Goal: Task Accomplishment & Management: Manage account settings

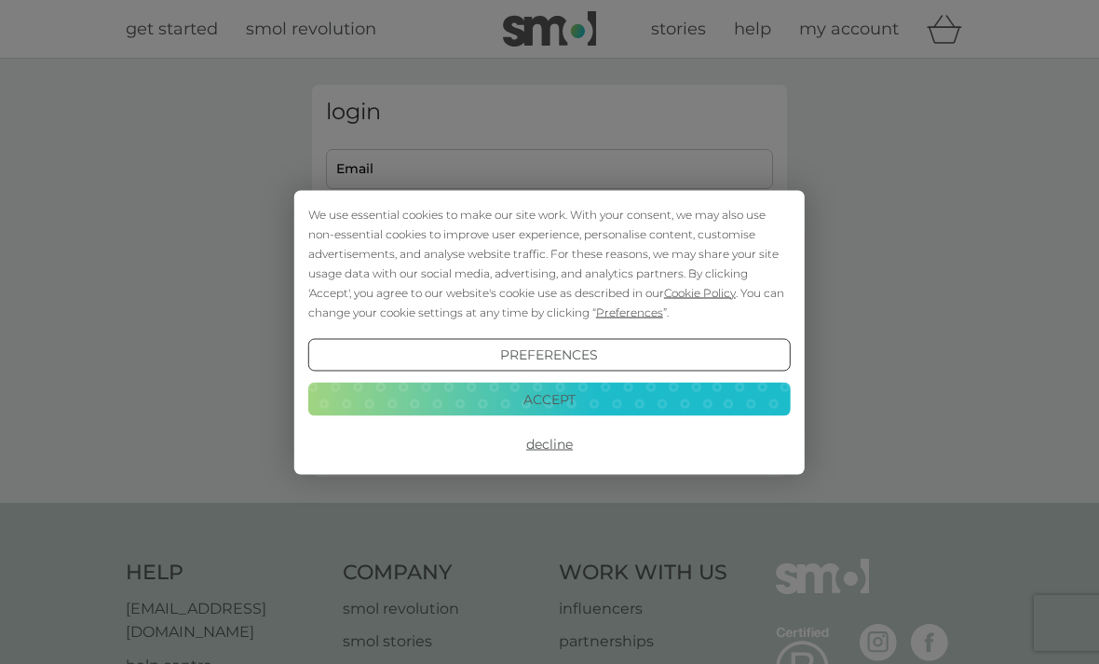
click at [585, 444] on button "Decline" at bounding box center [549, 445] width 483 height 34
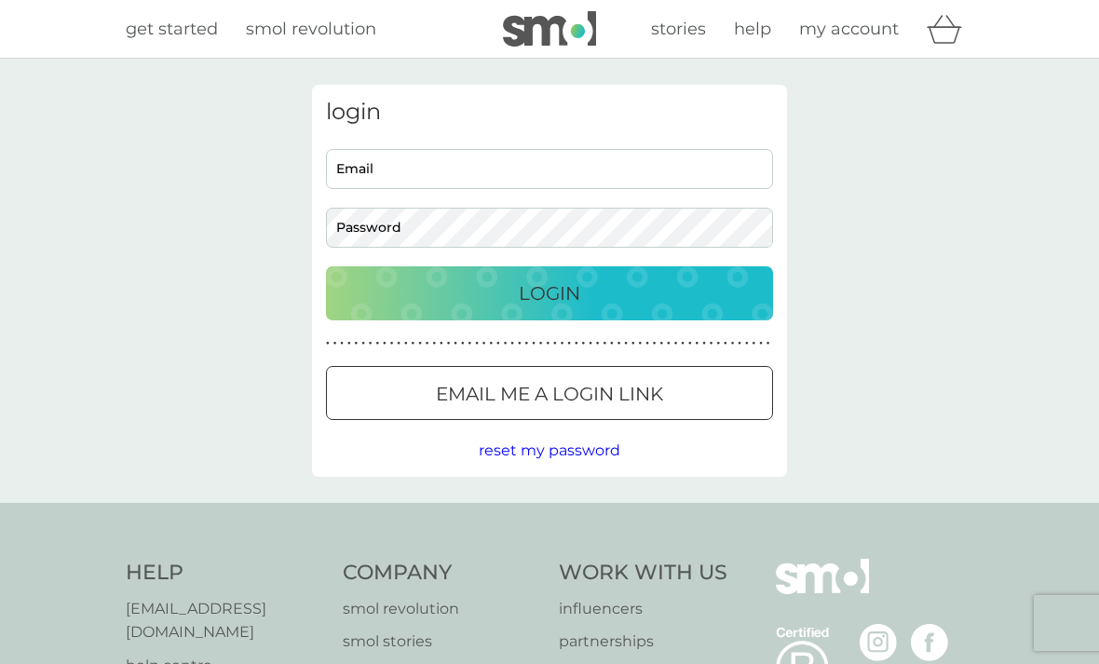
click at [420, 170] on input "Email" at bounding box center [549, 169] width 447 height 40
type input "[EMAIL_ADDRESS][DOMAIN_NAME]"
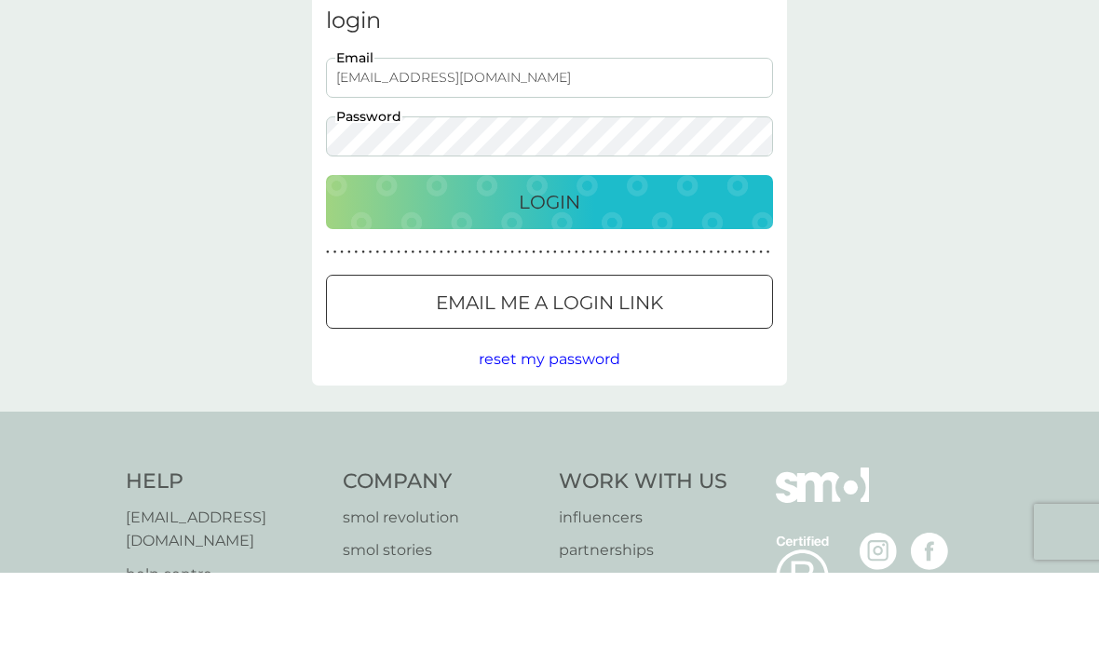
click at [608, 279] on div "Login" at bounding box center [550, 294] width 410 height 30
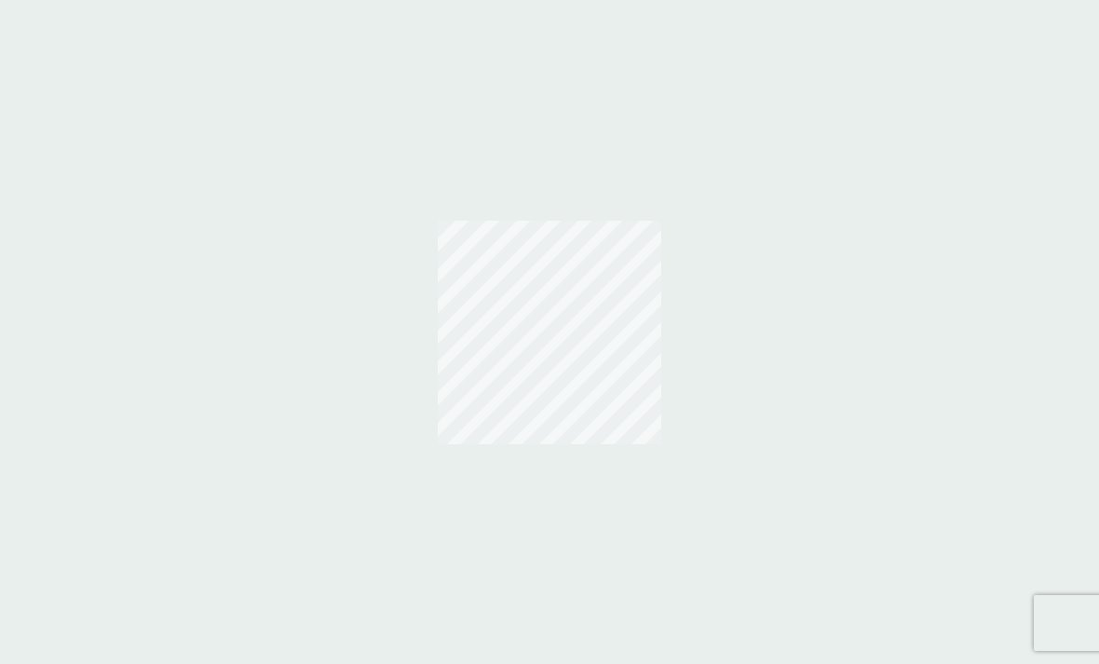
scroll to position [60, 0]
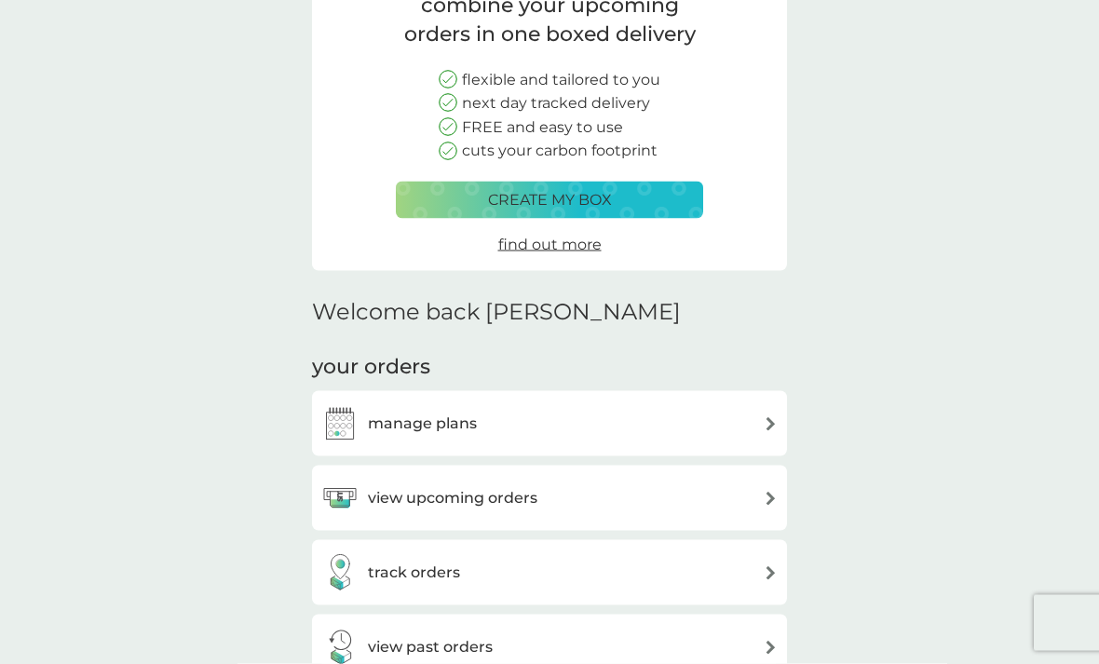
scroll to position [173, 0]
click at [776, 419] on img at bounding box center [771, 423] width 14 height 14
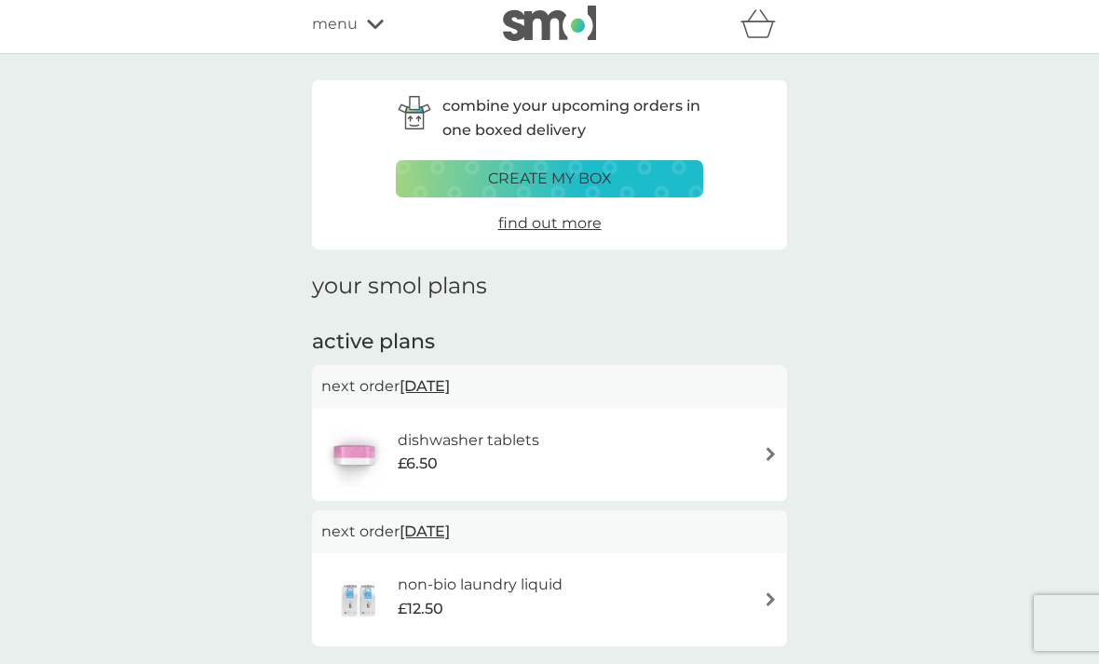
scroll to position [56, 0]
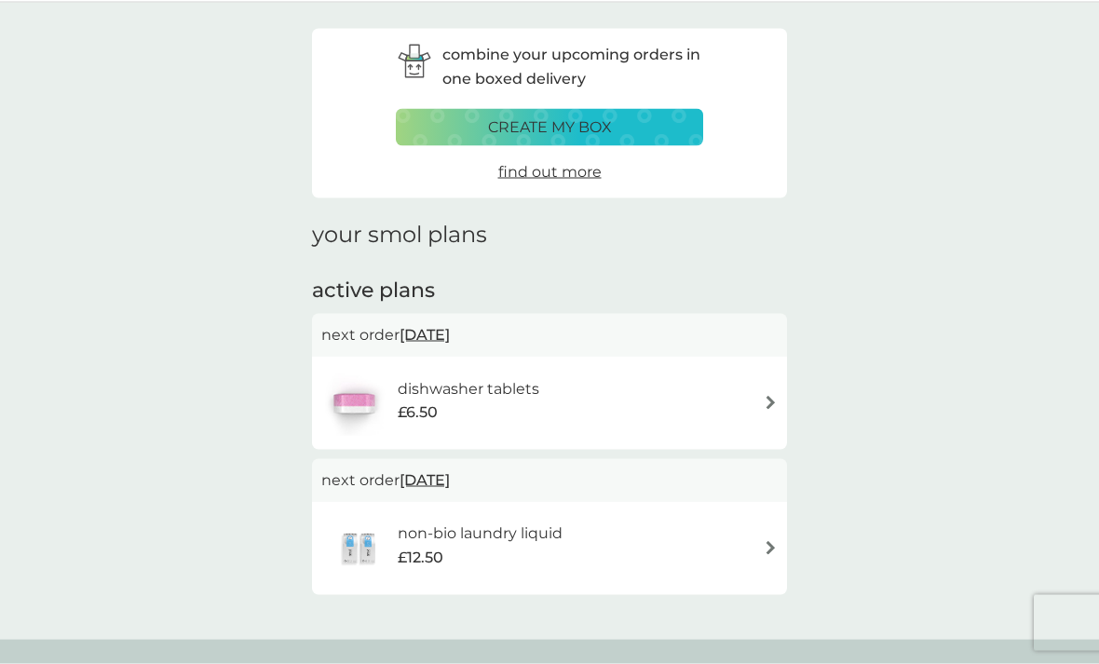
click at [775, 541] on img at bounding box center [771, 548] width 14 height 14
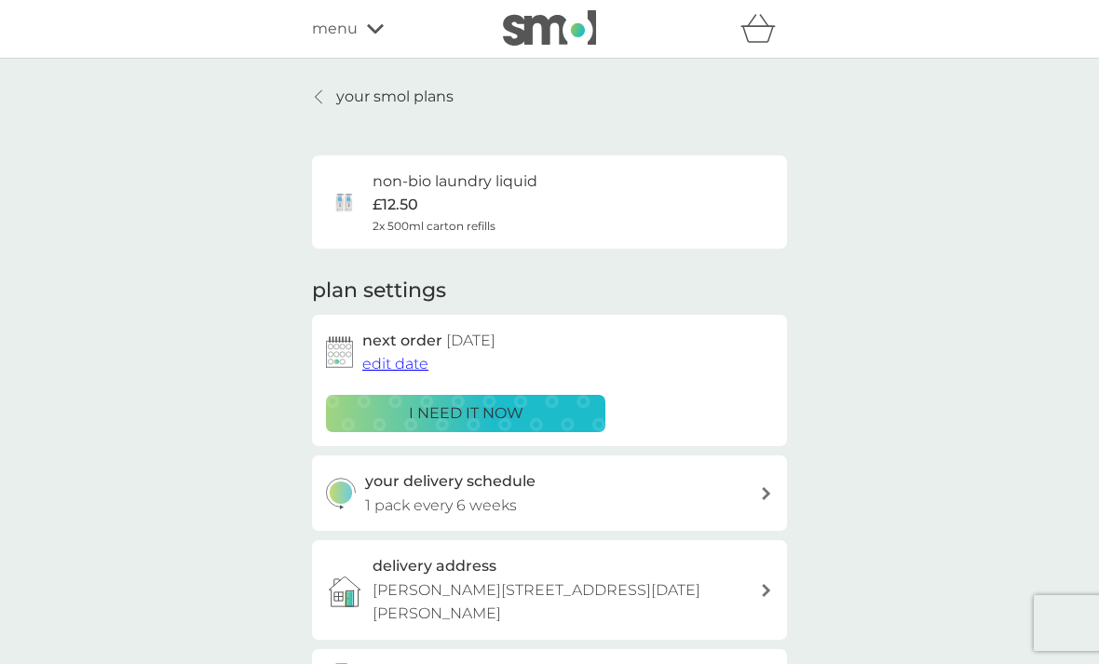
click at [322, 93] on icon at bounding box center [318, 96] width 7 height 15
click at [351, 89] on p "your smol plans" at bounding box center [394, 97] width 117 height 24
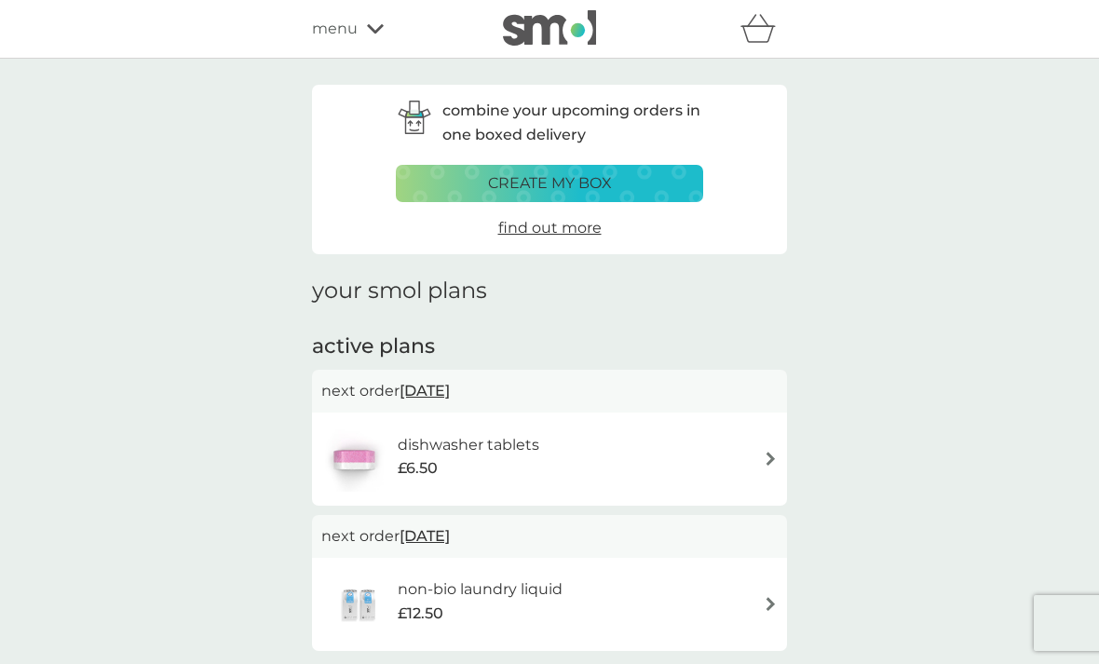
click at [381, 23] on icon at bounding box center [375, 28] width 17 height 11
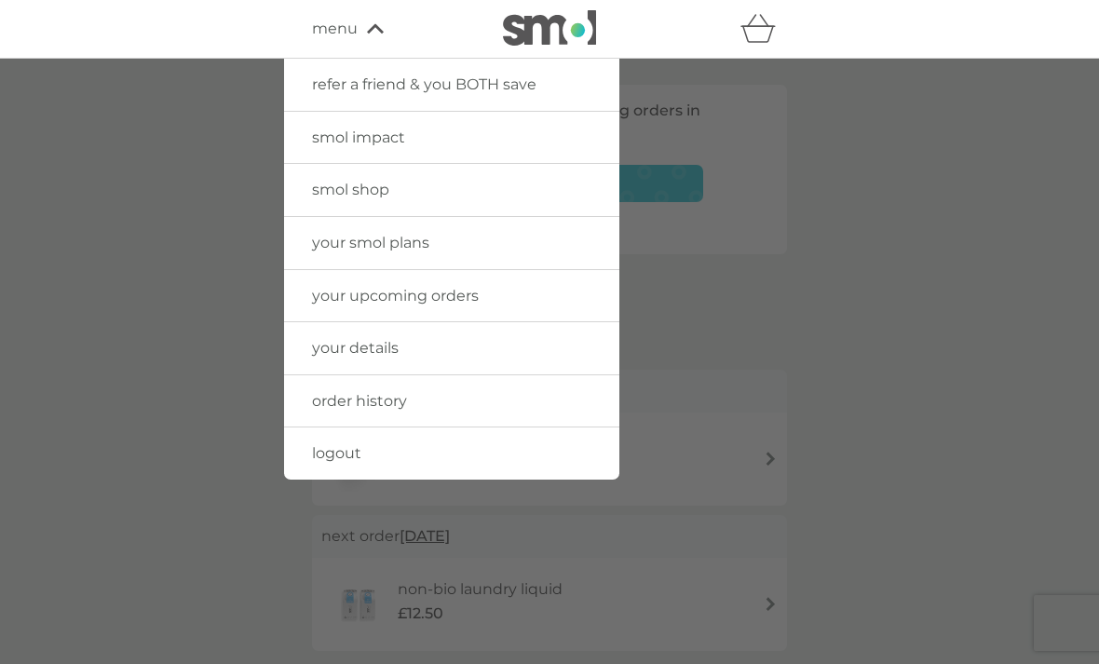
click at [935, 316] on div at bounding box center [549, 391] width 1099 height 664
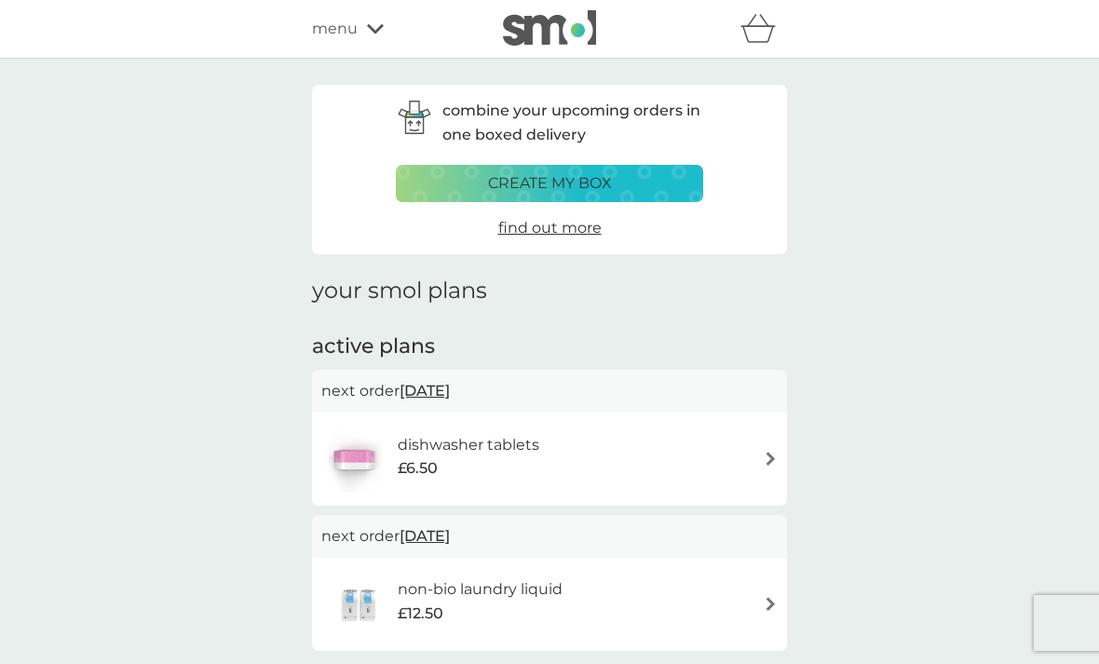
click at [771, 452] on img at bounding box center [771, 459] width 14 height 14
